Goal: Find specific page/section

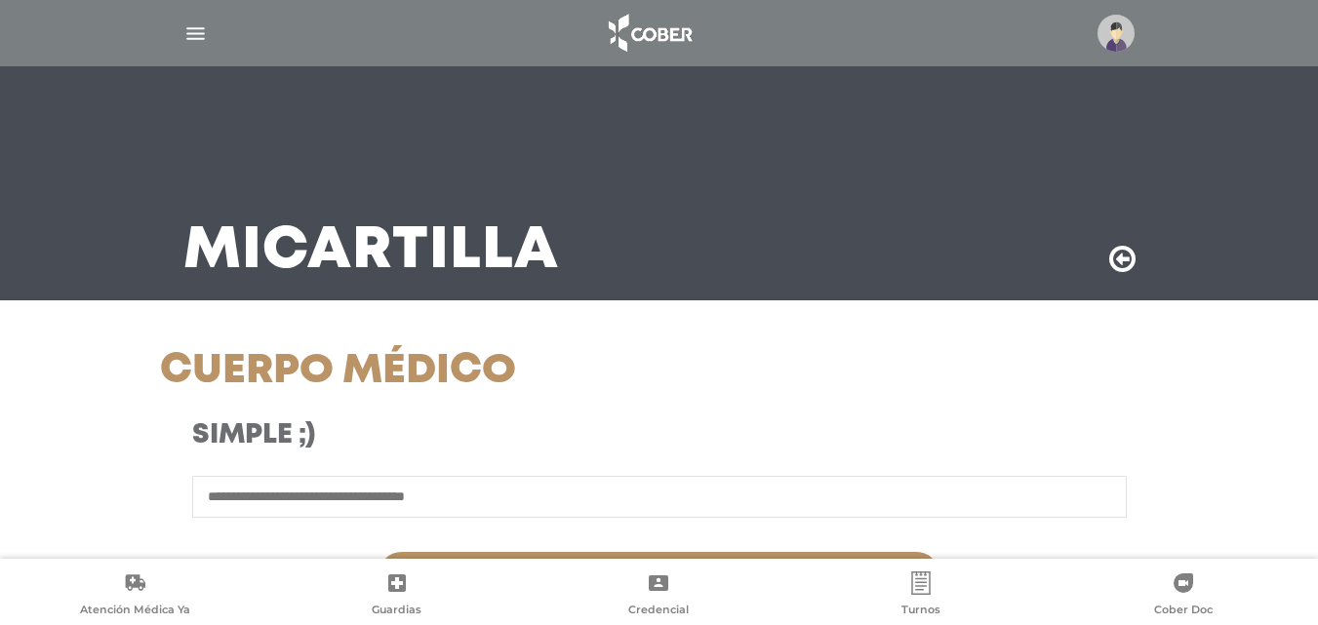
click at [200, 39] on img "button" at bounding box center [195, 33] width 24 height 24
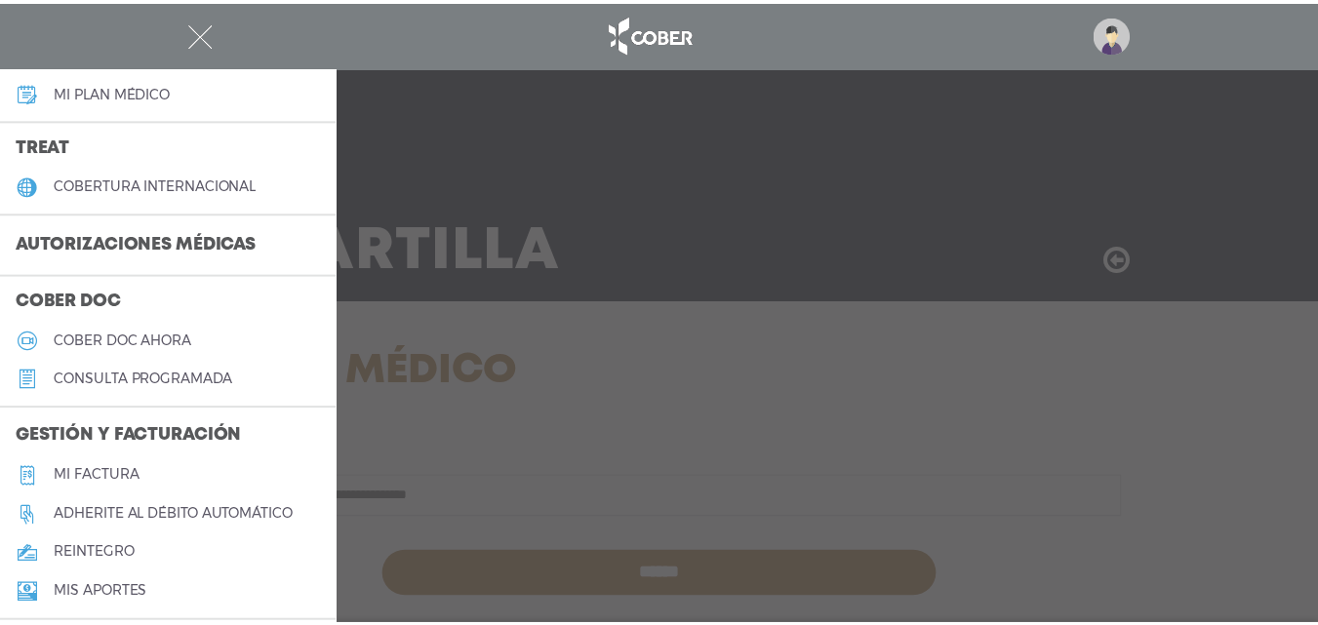
scroll to position [390, 0]
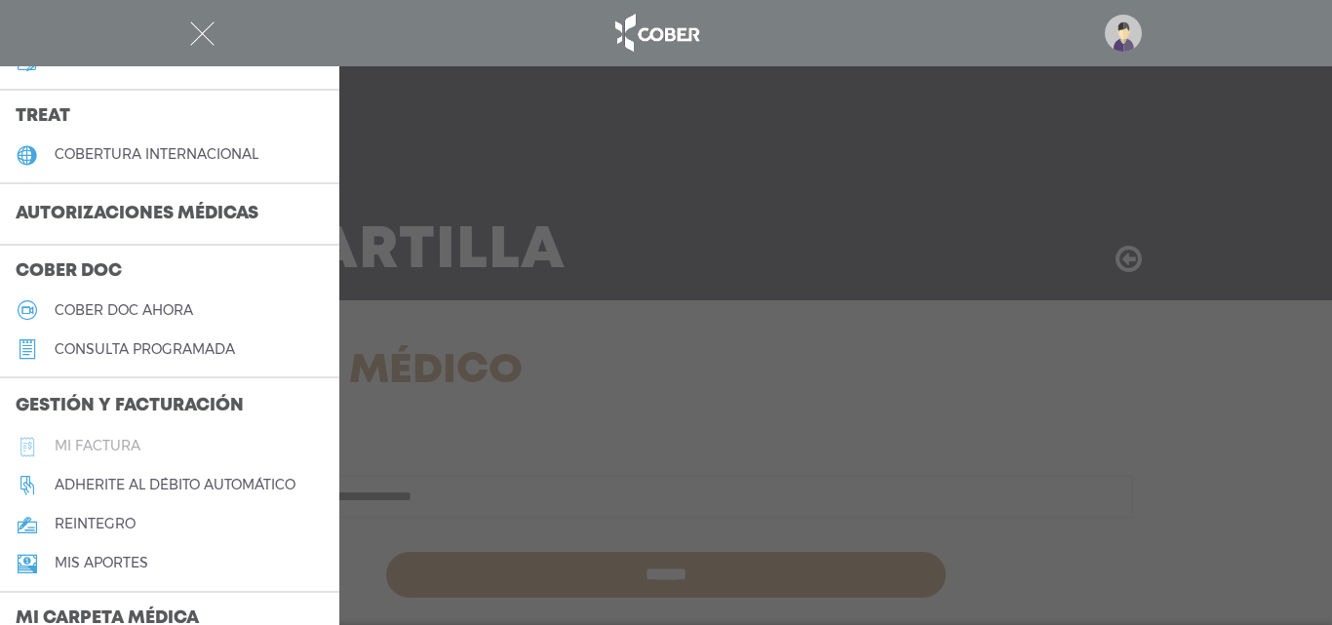
click at [99, 449] on h5 "Mi factura" at bounding box center [98, 446] width 86 height 17
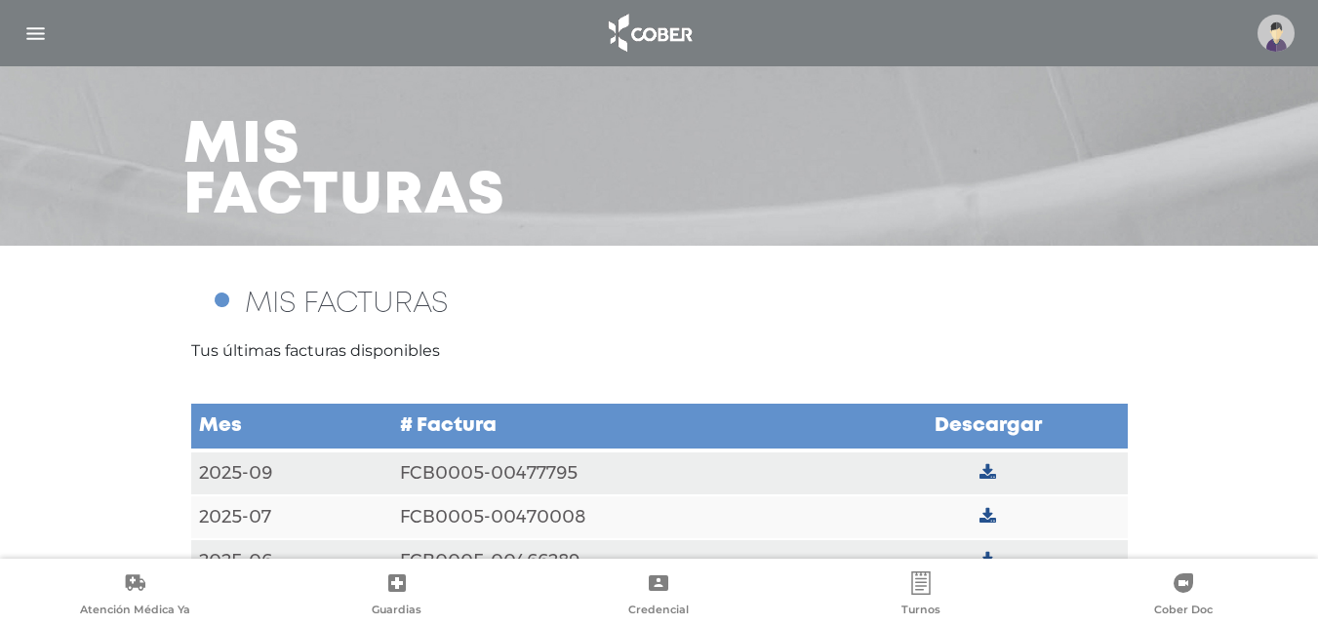
scroll to position [103, 0]
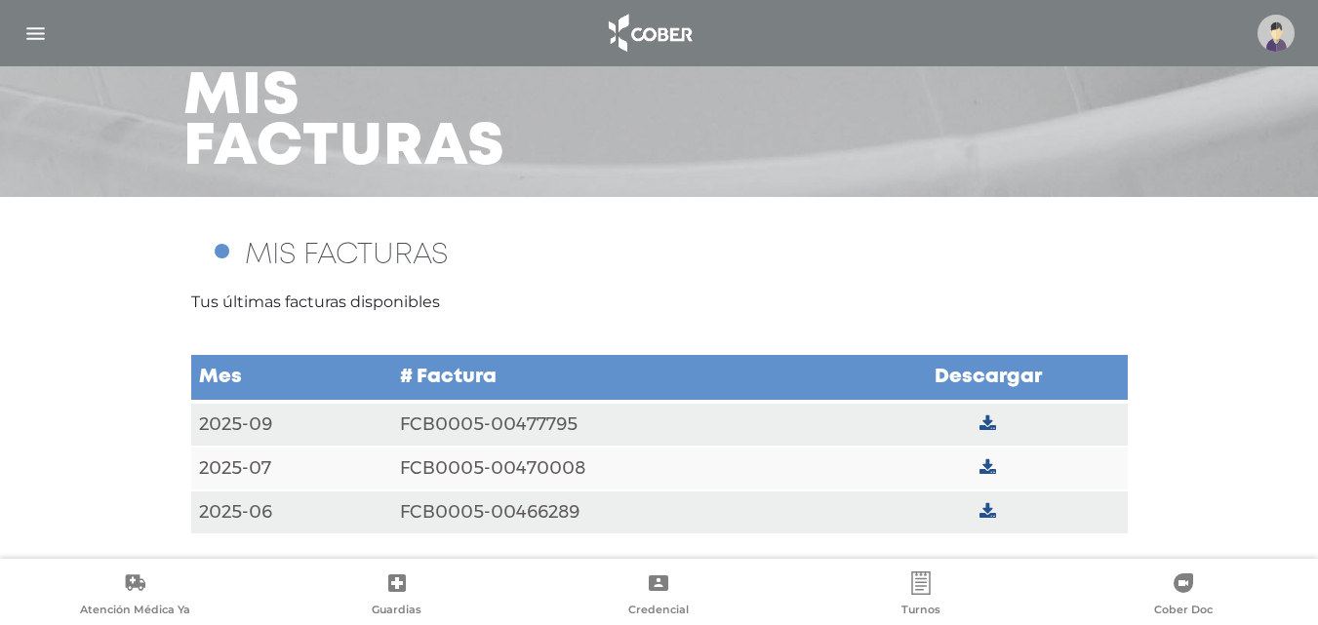
click at [990, 420] on icon at bounding box center [987, 424] width 17 height 18
